Goal: Task Accomplishment & Management: Use online tool/utility

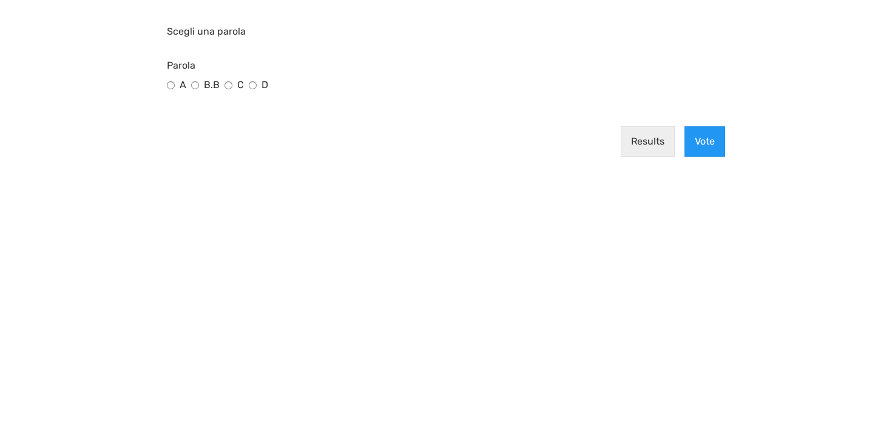
click at [227, 84] on input "C" at bounding box center [229, 85] width 8 height 8
radio input "true"
click at [711, 146] on button "Vote" at bounding box center [705, 141] width 41 height 30
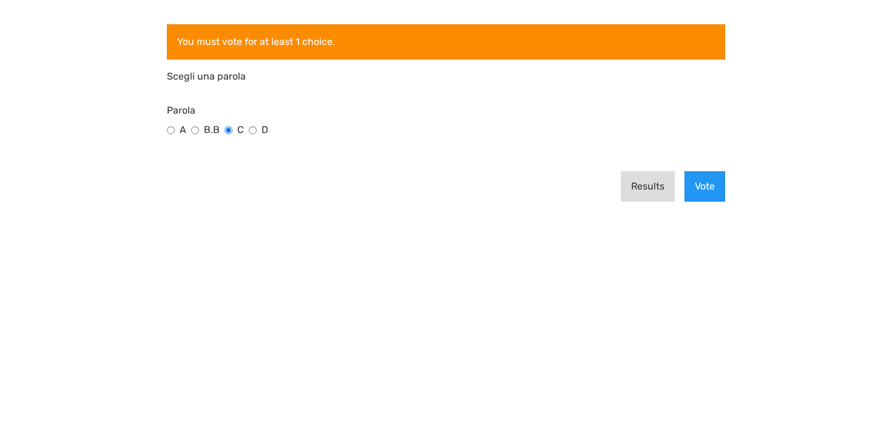
click at [649, 189] on button "Results" at bounding box center [648, 186] width 54 height 30
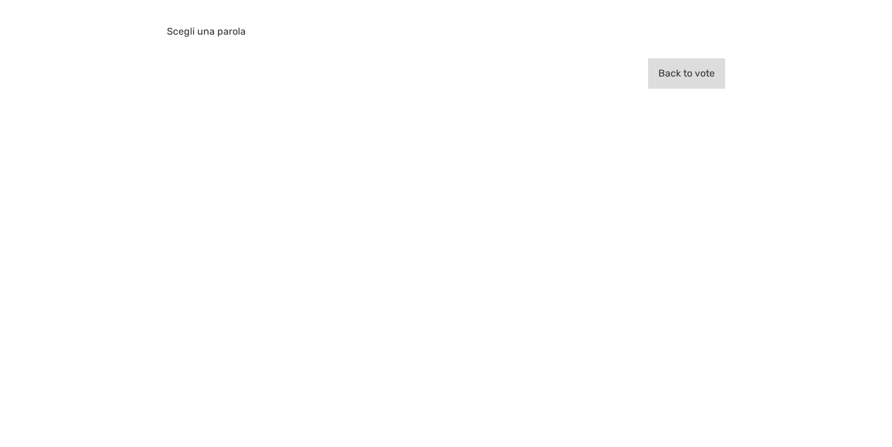
click at [687, 78] on button "Back to vote" at bounding box center [686, 73] width 77 height 30
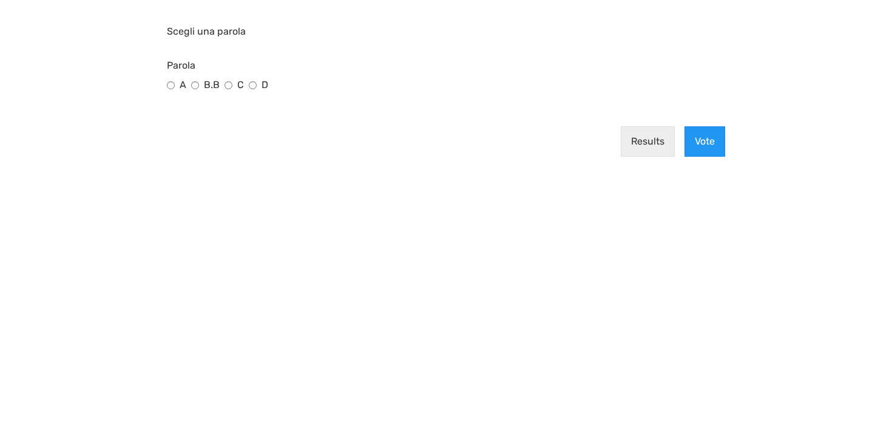
click at [252, 84] on input "D" at bounding box center [253, 85] width 8 height 8
radio input "true"
click at [728, 140] on div "Results Vote" at bounding box center [446, 142] width 568 height 50
click at [725, 140] on div "Results Vote" at bounding box center [446, 142] width 568 height 50
click at [709, 141] on button "Vote" at bounding box center [705, 141] width 41 height 30
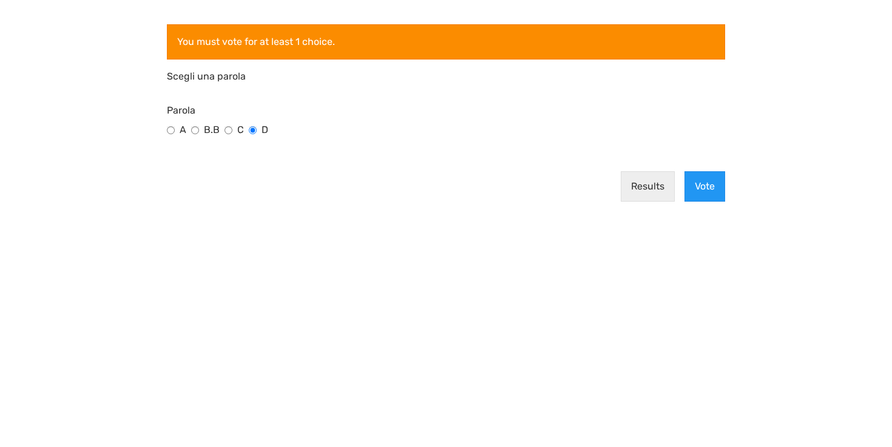
click at [169, 126] on div "A B.B C D" at bounding box center [446, 132] width 558 height 19
click at [716, 188] on button "Vote" at bounding box center [705, 186] width 41 height 30
click at [312, 47] on div "You must vote for at least 1 choice." at bounding box center [446, 41] width 558 height 35
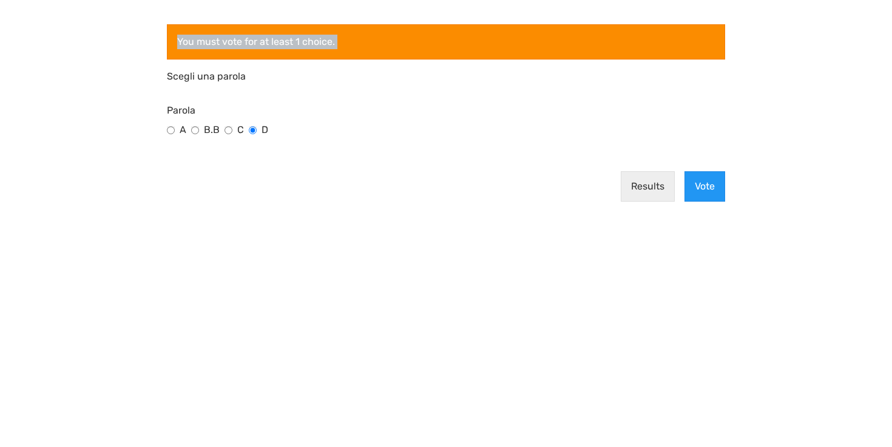
copy form "You must vote for at least 1 choice."
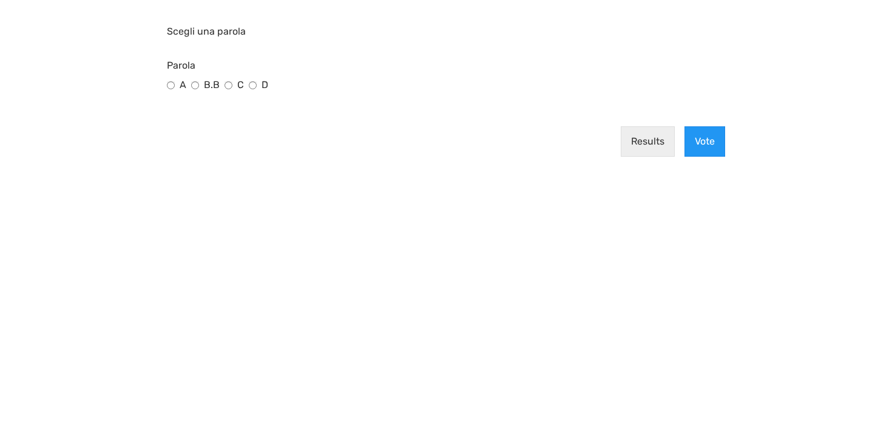
click at [172, 81] on div "A B.B C D" at bounding box center [446, 87] width 558 height 19
click at [170, 83] on input "A" at bounding box center [171, 85] width 8 height 8
radio input "true"
click at [711, 140] on button "Vote" at bounding box center [705, 141] width 41 height 30
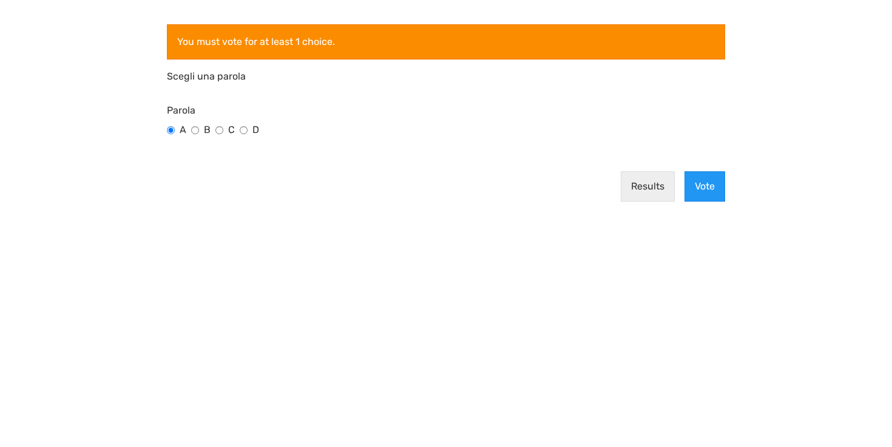
click at [218, 132] on input "C" at bounding box center [219, 130] width 8 height 8
radio input "true"
click at [711, 186] on button "Vote" at bounding box center [705, 186] width 41 height 30
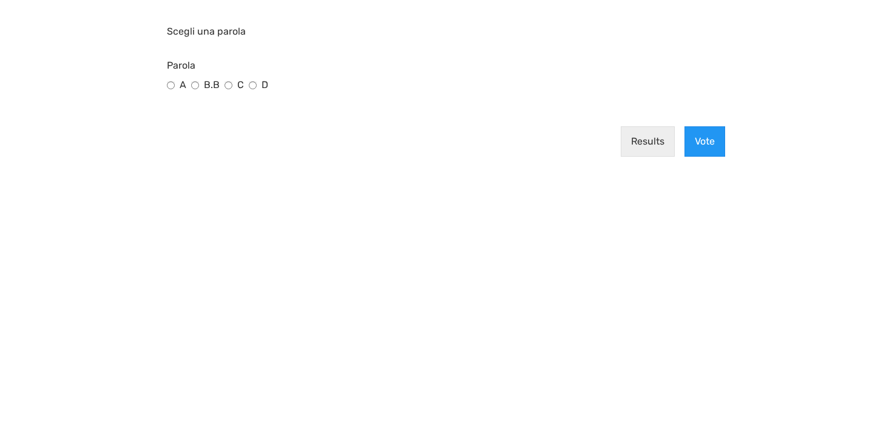
click at [252, 85] on input "D" at bounding box center [253, 85] width 8 height 8
radio input "true"
click at [707, 135] on button "Vote" at bounding box center [705, 141] width 41 height 30
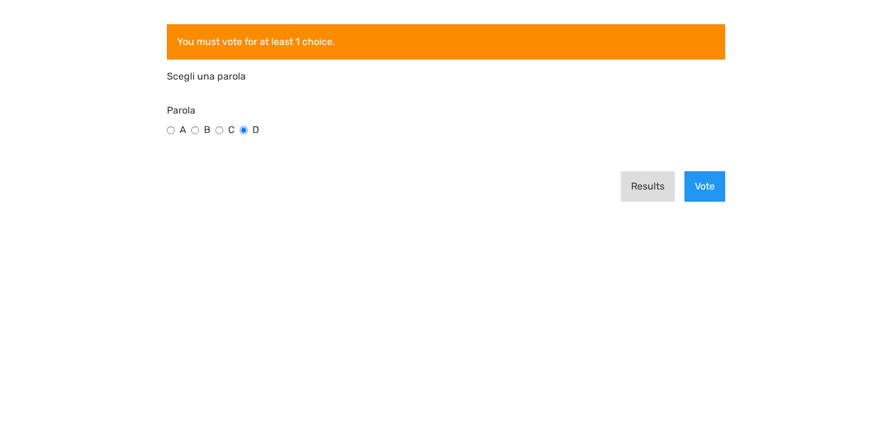
click at [646, 177] on button "Results" at bounding box center [648, 186] width 54 height 30
